Goal: Navigation & Orientation: Find specific page/section

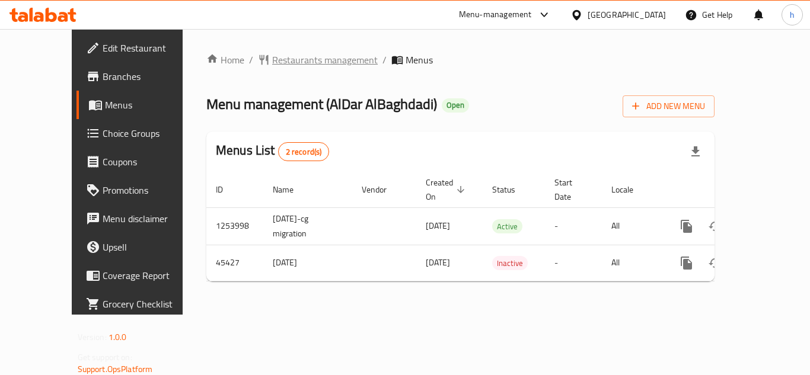
click at [277, 62] on span "Restaurants management" at bounding box center [325, 60] width 106 height 14
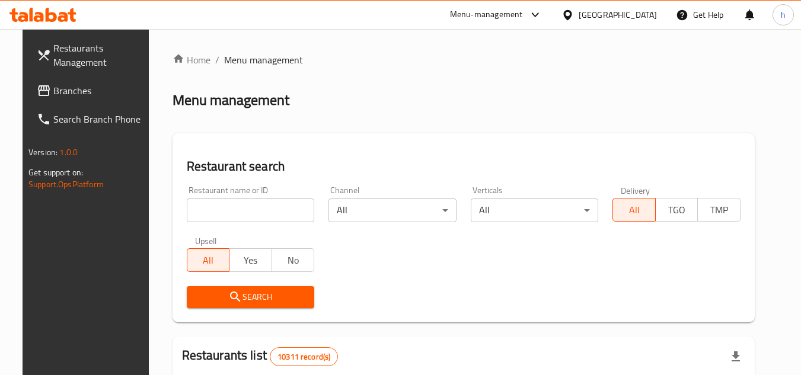
click at [59, 76] on link "Branches" at bounding box center [91, 90] width 129 height 28
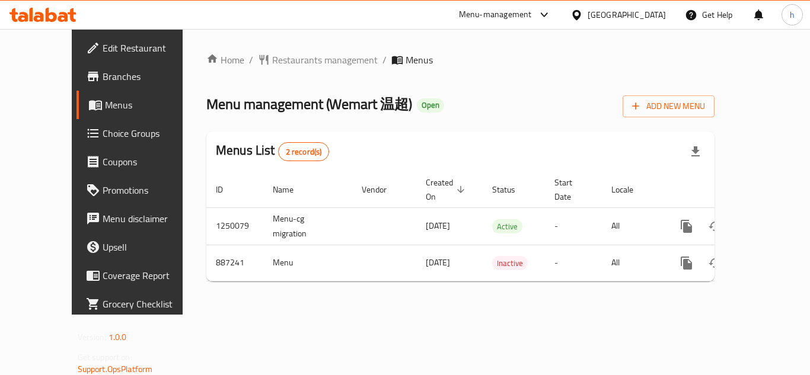
click at [183, 170] on div "Home / Restaurants management / Menus Menu management ( Wemart 温超 ) Open Add Ne…" at bounding box center [461, 172] width 556 height 286
